Goal: Task Accomplishment & Management: Complete application form

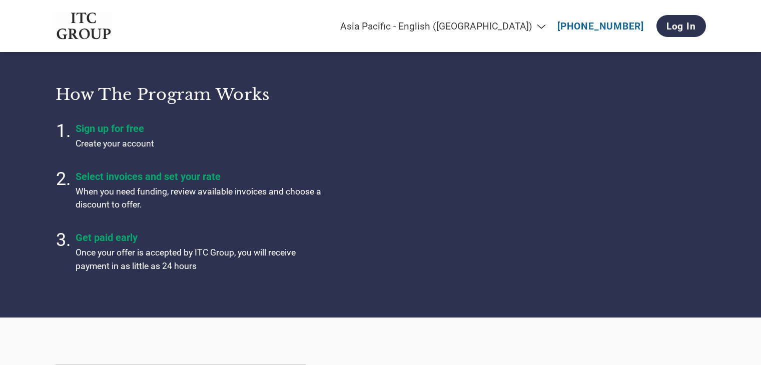
select select "en-IN"
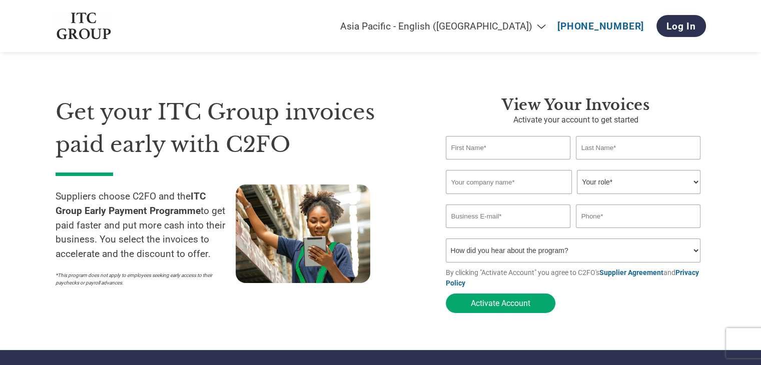
click at [513, 151] on input "text" at bounding box center [508, 148] width 125 height 24
type input "[PERSON_NAME]"
click at [610, 151] on input "text" at bounding box center [638, 148] width 125 height 24
type input "O"
type input "IQBAL"
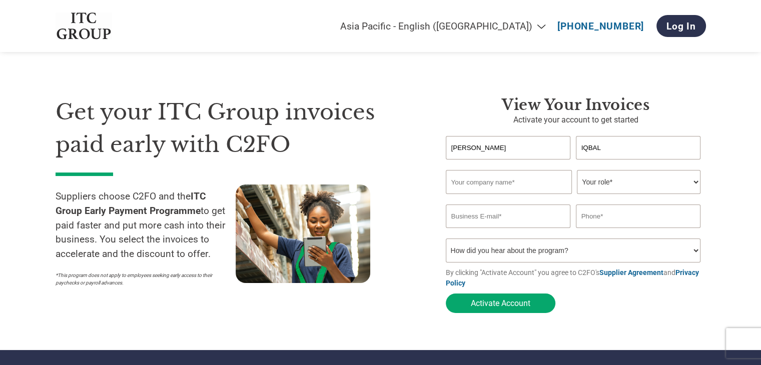
click at [530, 181] on input "text" at bounding box center [509, 182] width 126 height 24
type input "[DOMAIN_NAME]"
click at [609, 184] on select "Your role* CFO Controller Credit Manager Finance Director Treasurer CEO Preside…" at bounding box center [639, 182] width 124 height 24
select select "OWNER_FOUNDER"
click at [577, 171] on select "Your role* CFO Controller Credit Manager Finance Director Treasurer CEO Preside…" at bounding box center [639, 182] width 124 height 24
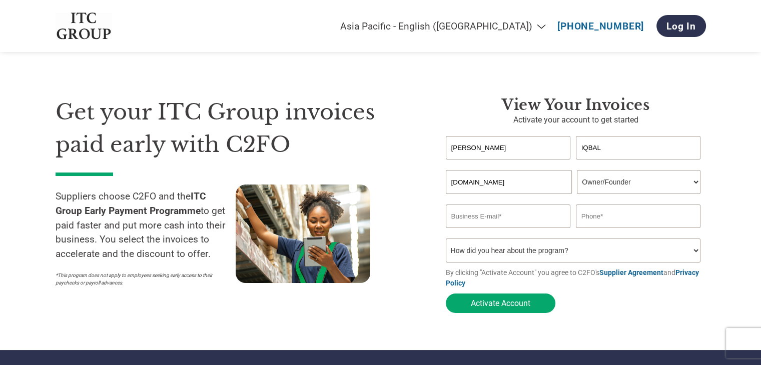
click at [502, 218] on input "email" at bounding box center [508, 217] width 125 height 24
type input "I"
type input "[EMAIL_ADDRESS][DOMAIN_NAME]"
click at [619, 224] on input "text" at bounding box center [638, 217] width 125 height 24
type input "9997472223"
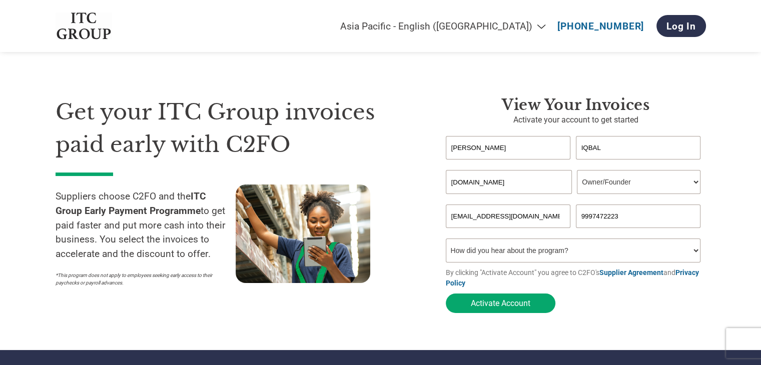
click at [565, 255] on select "How did you hear about the program? Received a letter Email Social Media Online…" at bounding box center [573, 251] width 255 height 24
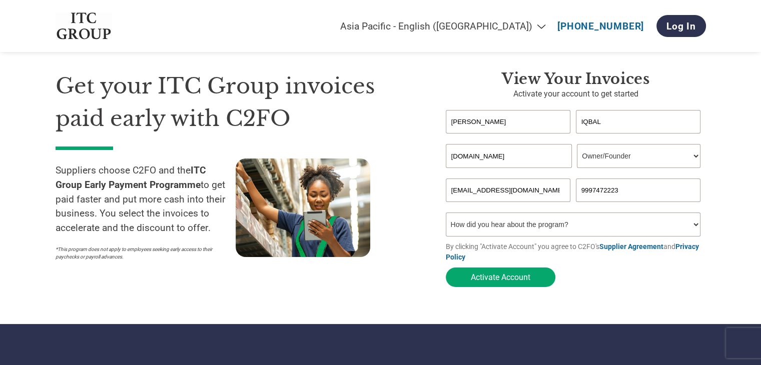
scroll to position [27, 0]
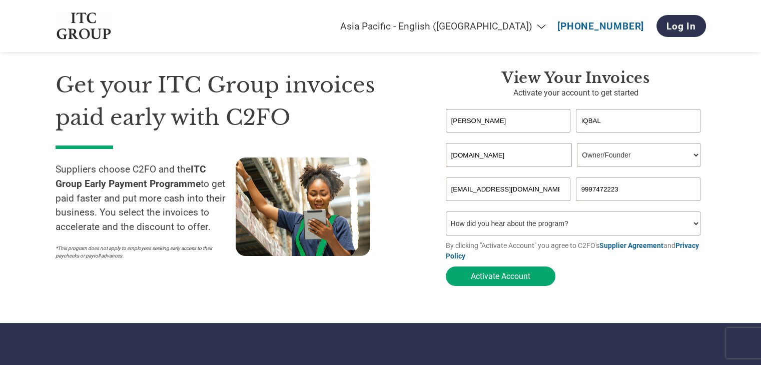
click at [577, 221] on select "How did you hear about the program? Received a letter Email Social Media Online…" at bounding box center [573, 224] width 255 height 24
click at [446, 213] on select "How did you hear about the program? Received a letter Email Social Media Online…" at bounding box center [573, 224] width 255 height 24
click at [543, 225] on select "How did you hear about the program? Received a letter Email Social Media Online…" at bounding box center [573, 224] width 255 height 24
select select "Family/Friend/Acquaintance"
click at [446, 213] on select "How did you hear about the program? Received a letter Email Social Media Online…" at bounding box center [573, 224] width 255 height 24
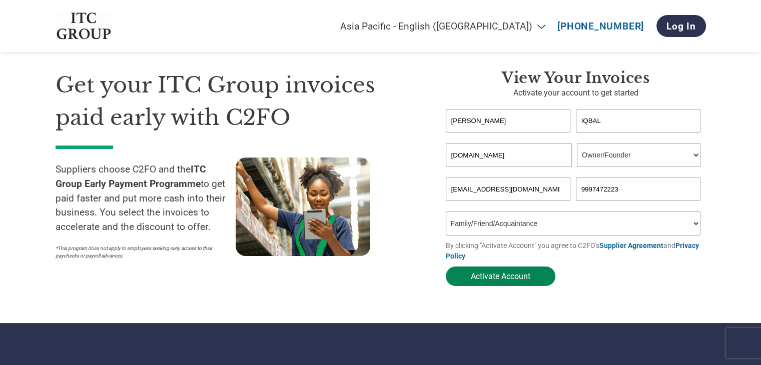
click at [514, 277] on button "Activate Account" at bounding box center [501, 277] width 110 height 20
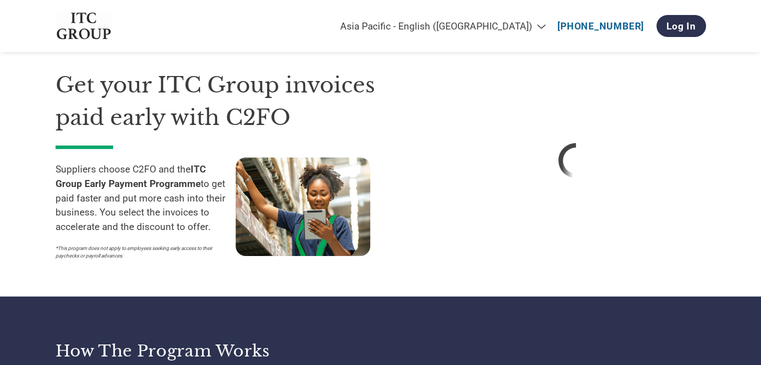
select select "en-IN"
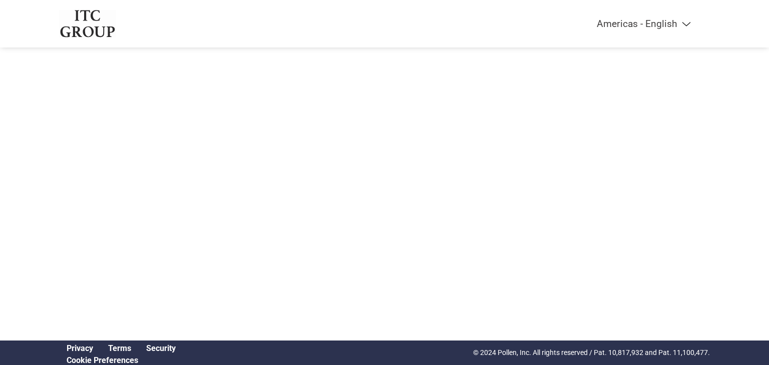
select select "en-IN"
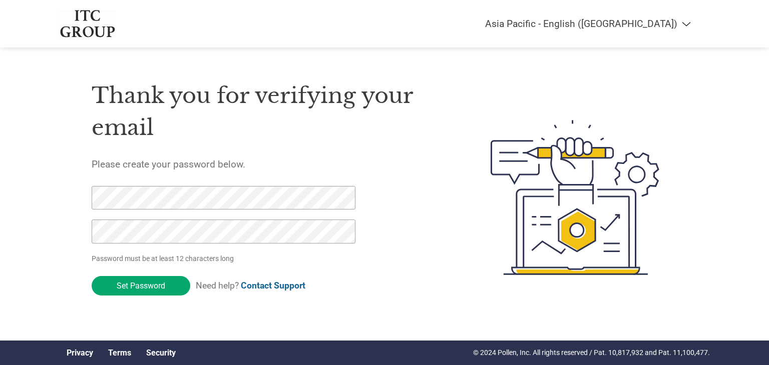
click at [324, 309] on div "Thank you for verifying your email Please create your password below. Password …" at bounding box center [267, 197] width 351 height 265
click at [378, 195] on div "Thank you for verifying your email Please create your password below. Password …" at bounding box center [267, 197] width 351 height 265
click at [159, 282] on input "Set Password" at bounding box center [141, 286] width 99 height 20
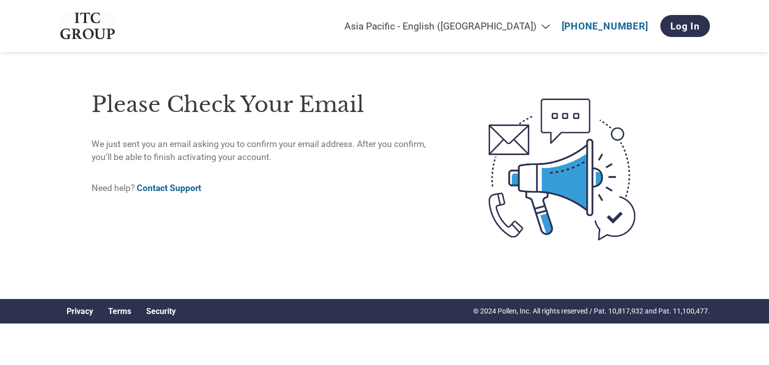
select select "en-IN"
